Goal: Task Accomplishment & Management: Use online tool/utility

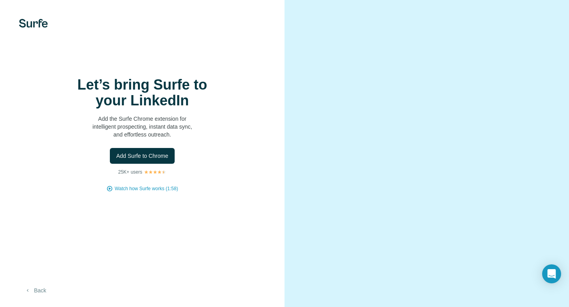
click at [41, 294] on button "Back" at bounding box center [35, 290] width 33 height 14
click at [156, 156] on span "Add Surfe to Chrome" at bounding box center [142, 156] width 52 height 8
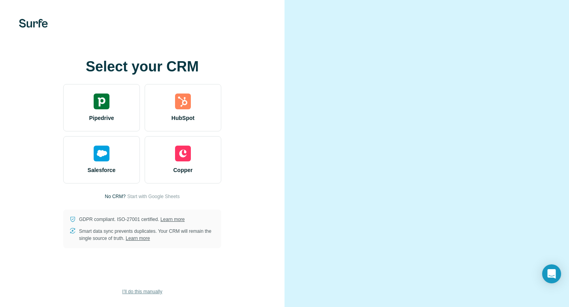
click at [158, 295] on span "I’ll do this manually" at bounding box center [142, 291] width 40 height 7
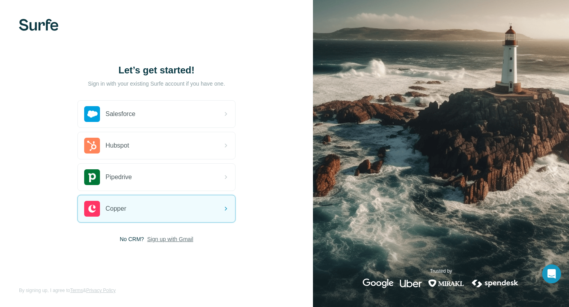
click at [180, 241] on span "Sign up with Gmail" at bounding box center [170, 239] width 46 height 8
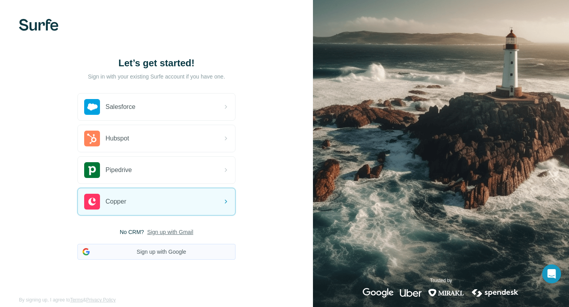
click at [179, 249] on button "Sign up with Google" at bounding box center [156, 252] width 158 height 16
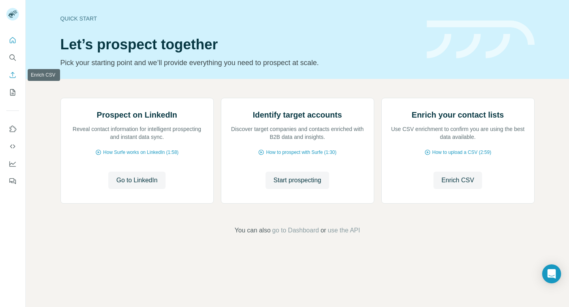
click at [13, 75] on icon "Enrich CSV" at bounding box center [13, 75] width 6 height 6
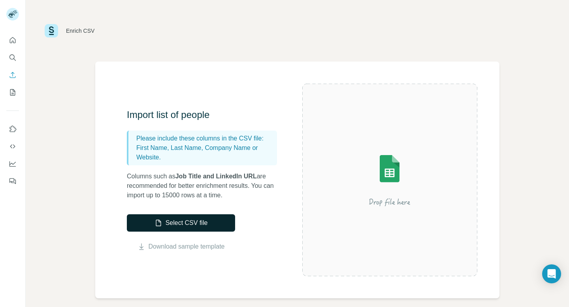
click at [191, 228] on button "Select CSV file" at bounding box center [181, 222] width 108 height 17
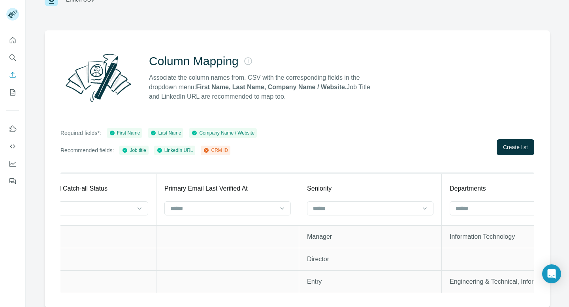
scroll to position [0, 1334]
click at [526, 138] on div "Required fields*: First Name Last Name Company Name / Website Recommended field…" at bounding box center [296, 141] width 473 height 27
click at [523, 145] on span "Create list" at bounding box center [515, 147] width 25 height 8
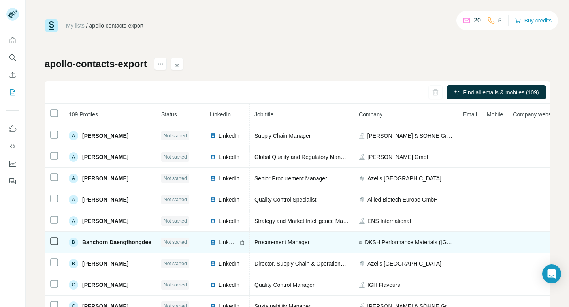
scroll to position [0, 81]
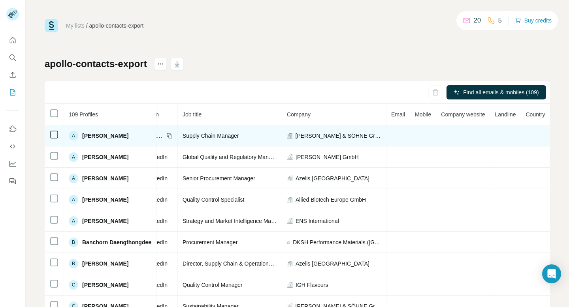
click at [392, 133] on td at bounding box center [398, 135] width 24 height 21
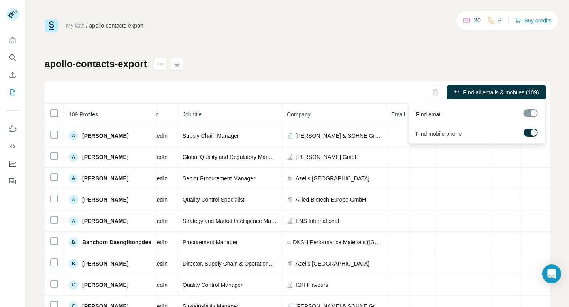
click at [530, 133] on div at bounding box center [533, 132] width 6 height 6
click at [531, 113] on div at bounding box center [530, 113] width 14 height 8
click at [501, 94] on span "Find all emails (109)" at bounding box center [514, 92] width 50 height 8
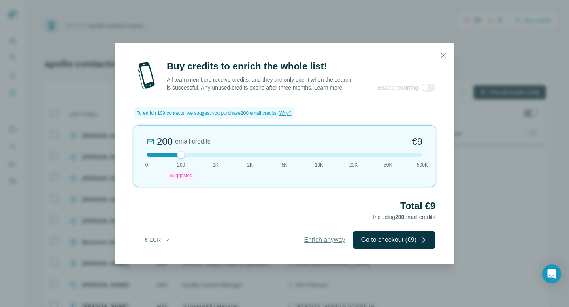
click at [318, 244] on span "Enrich anyway" at bounding box center [324, 239] width 41 height 9
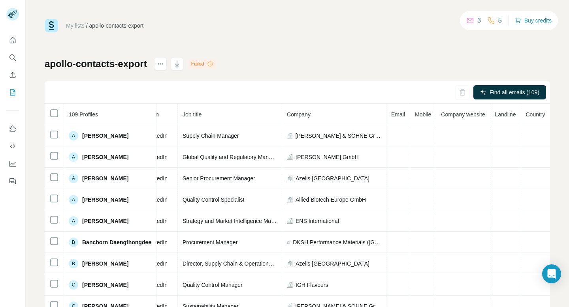
click at [216, 60] on div "Failed" at bounding box center [202, 63] width 27 height 9
click at [213, 64] on icon at bounding box center [210, 63] width 5 height 5
click at [204, 62] on div "Failed" at bounding box center [202, 63] width 27 height 9
click at [210, 62] on div "Failed" at bounding box center [202, 63] width 27 height 9
click at [167, 57] on div "My lists / apollo-contacts-export 3 5 Buy credits apollo-contacts-export Failed…" at bounding box center [297, 165] width 505 height 293
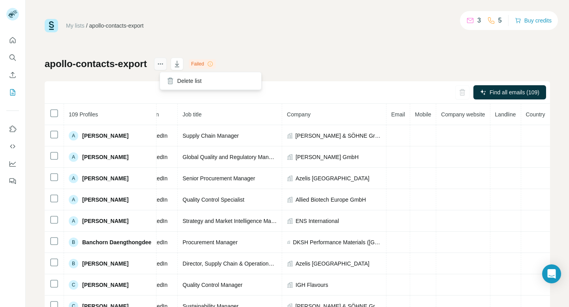
click at [164, 65] on icon "actions" at bounding box center [160, 64] width 8 height 8
click at [164, 43] on div "My lists / apollo-contacts-export 3 5 Buy credits apollo-contacts-export Failed…" at bounding box center [297, 165] width 505 height 293
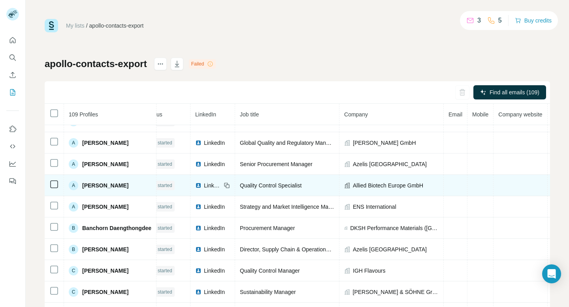
scroll to position [14, 0]
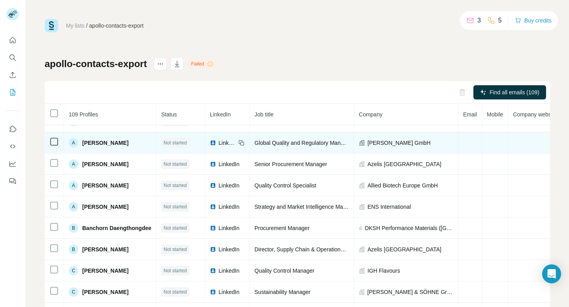
click at [49, 143] on icon at bounding box center [53, 141] width 9 height 9
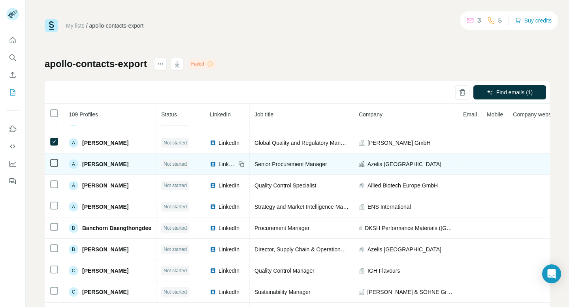
click at [56, 167] on icon at bounding box center [53, 162] width 9 height 9
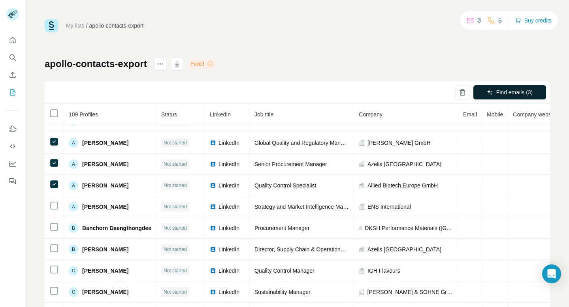
click at [492, 99] on button "Find emails (3)" at bounding box center [509, 92] width 73 height 14
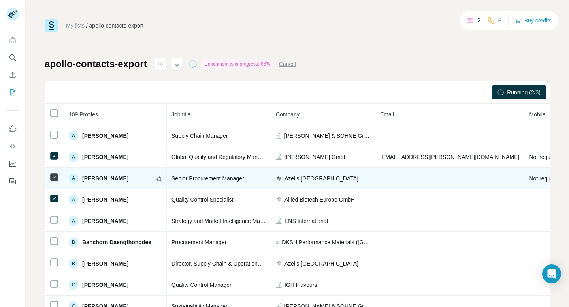
scroll to position [0, 86]
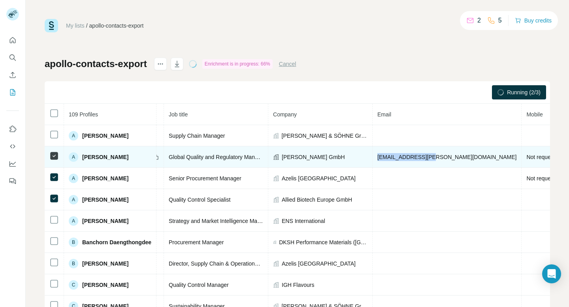
drag, startPoint x: 379, startPoint y: 158, endPoint x: 434, endPoint y: 158, distance: 55.3
click at [434, 158] on td "[EMAIL_ADDRESS][PERSON_NAME][DOMAIN_NAME]" at bounding box center [446, 156] width 149 height 21
copy span "[EMAIL_ADDRESS][PERSON_NAME][DOMAIN_NAME]"
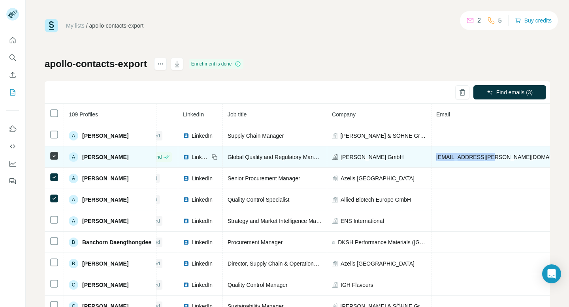
scroll to position [0, 0]
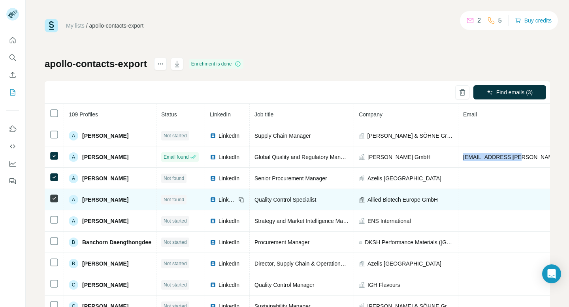
click at [152, 209] on td "A Angelic Torres" at bounding box center [110, 199] width 92 height 21
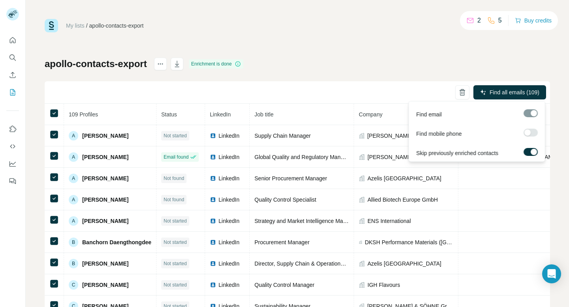
click at [500, 95] on span "Find all emails (109)" at bounding box center [514, 92] width 50 height 8
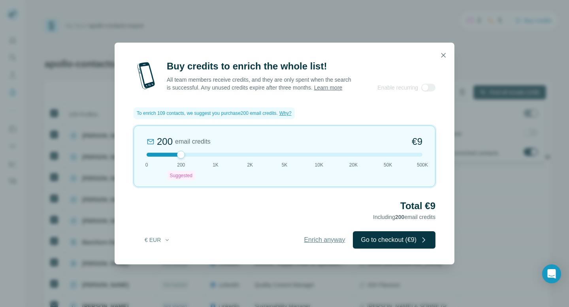
click at [334, 240] on span "Enrich anyway" at bounding box center [324, 239] width 41 height 9
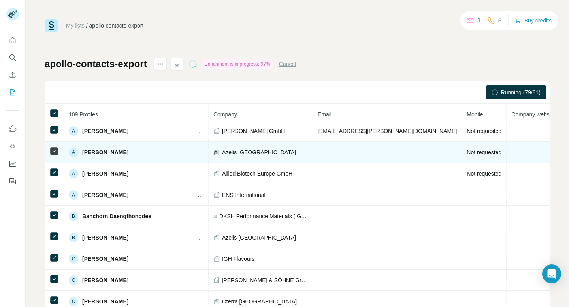
scroll to position [0, 186]
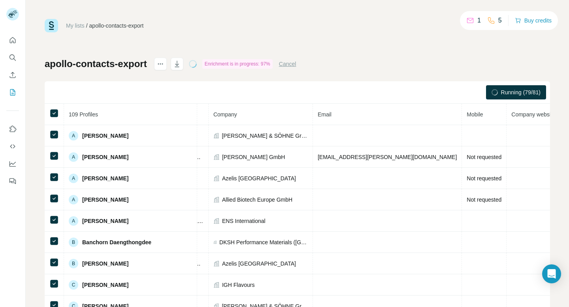
click at [460, 49] on div "My lists / apollo-contacts-export 1 5 Buy credits apollo-contacts-export Enrich…" at bounding box center [297, 165] width 505 height 293
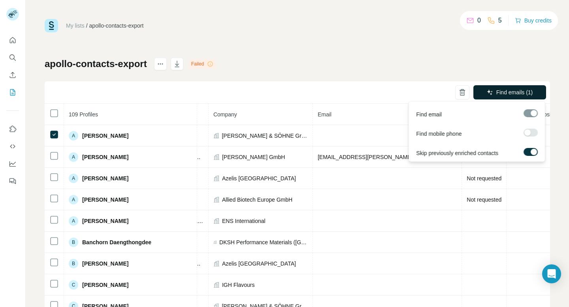
click at [503, 93] on span "Find emails (1)" at bounding box center [514, 92] width 37 height 8
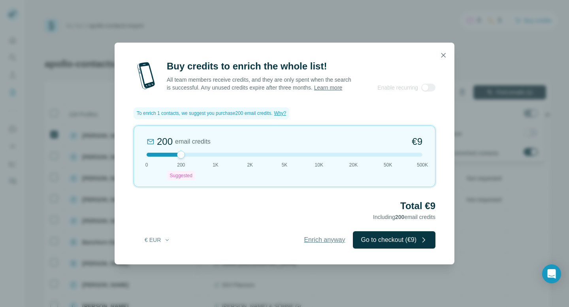
click at [327, 240] on span "Enrich anyway" at bounding box center [324, 239] width 41 height 9
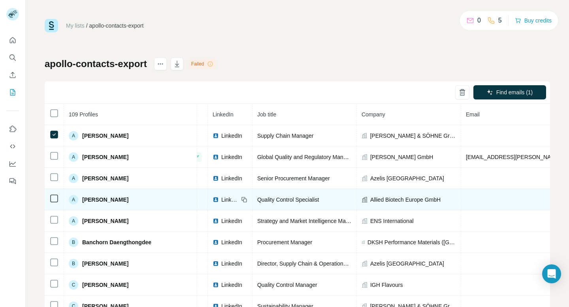
scroll to position [0, 0]
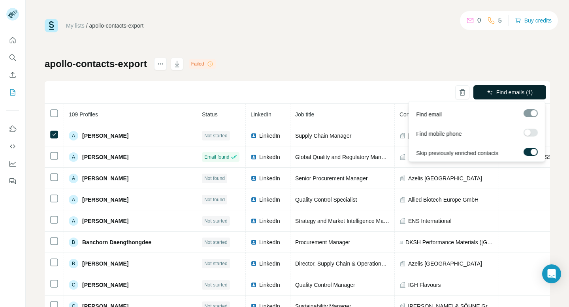
click at [516, 98] on button "Find emails (1)" at bounding box center [509, 92] width 73 height 14
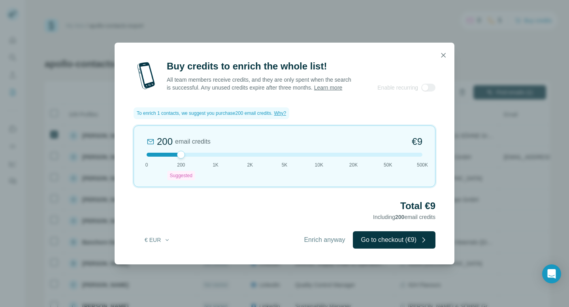
click at [325, 233] on div "Buy credits to enrich the whole list! All team members receive credits, and the…" at bounding box center [284, 162] width 340 height 205
click at [325, 243] on span "Enrich anyway" at bounding box center [324, 239] width 41 height 9
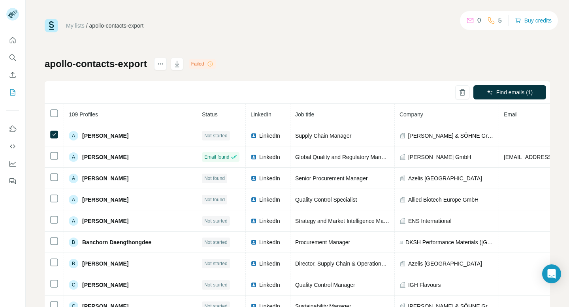
click at [210, 61] on div "Failed" at bounding box center [202, 63] width 27 height 9
